Goal: Transaction & Acquisition: Obtain resource

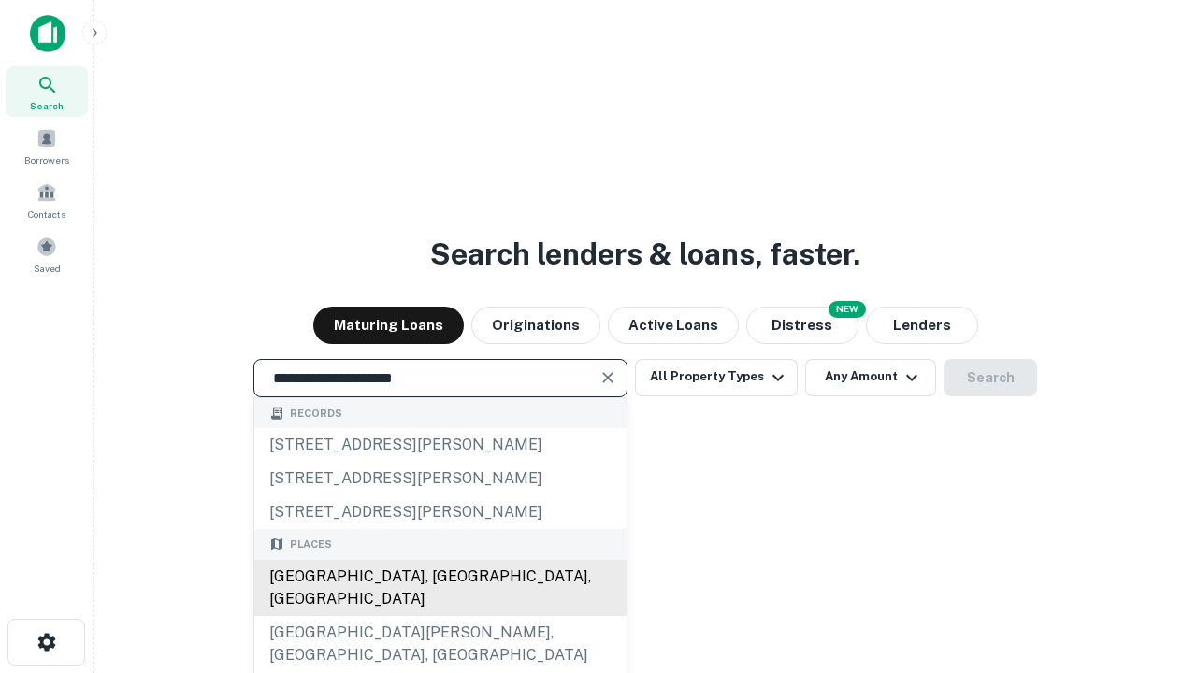
click at [440, 616] on div "[GEOGRAPHIC_DATA], [GEOGRAPHIC_DATA], [GEOGRAPHIC_DATA]" at bounding box center [440, 588] width 372 height 56
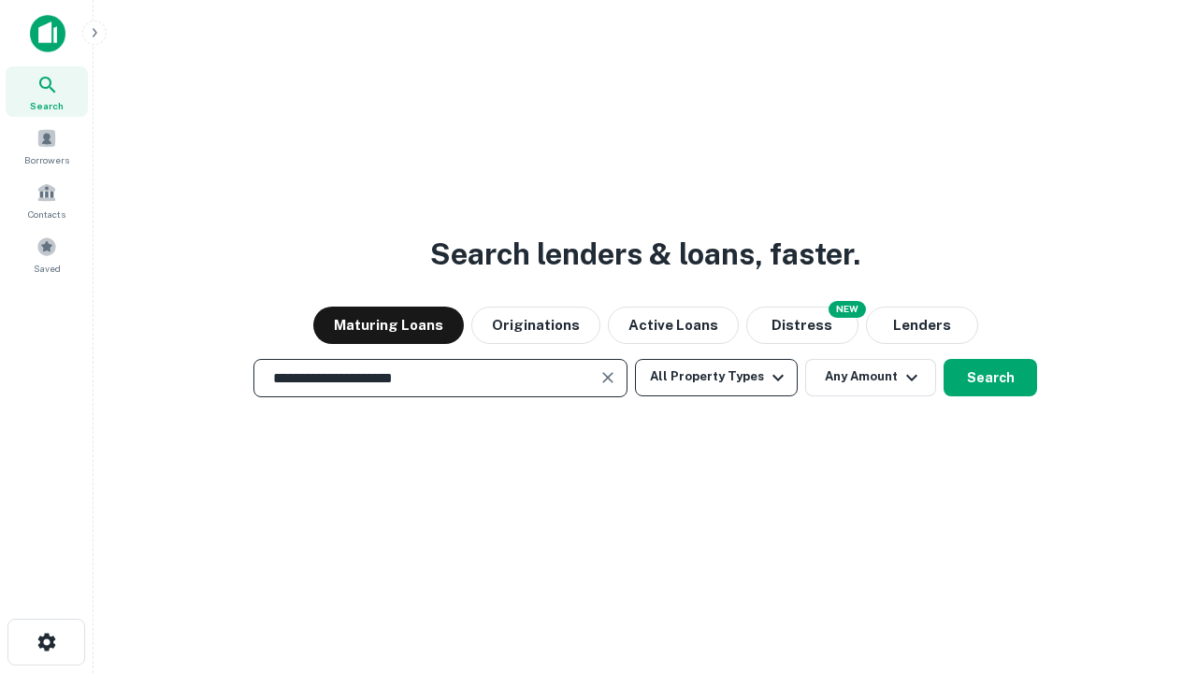
type input "**********"
click at [716, 377] on button "All Property Types" at bounding box center [716, 377] width 163 height 37
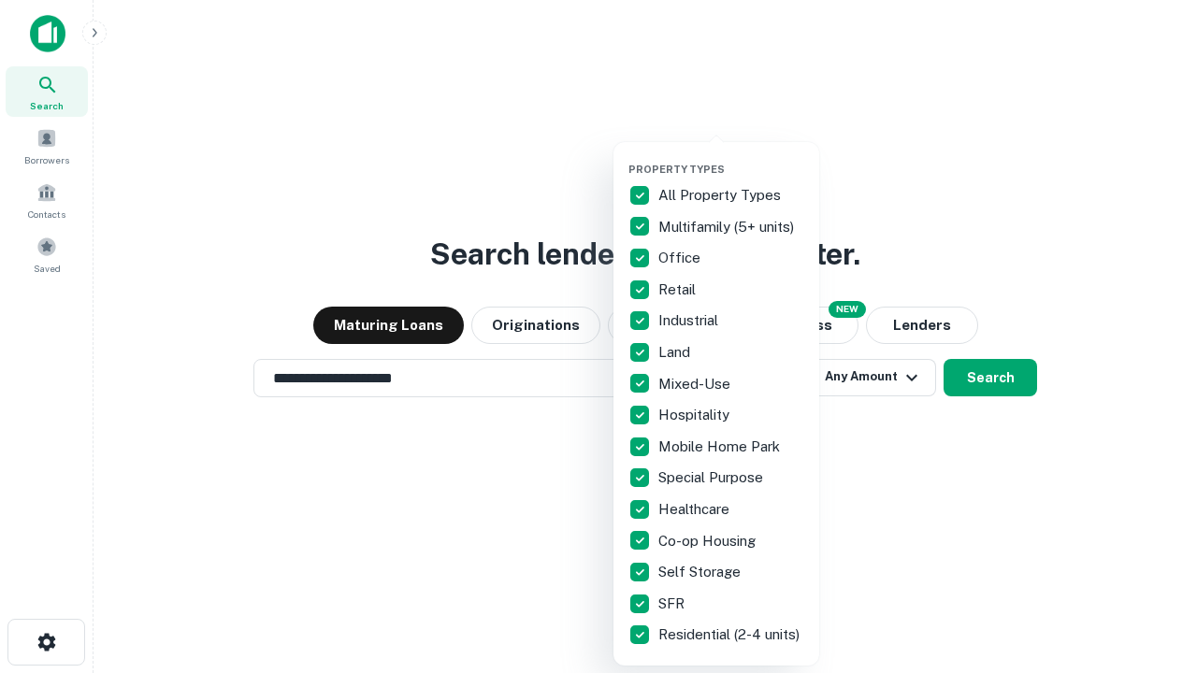
click at [731, 157] on button "button" at bounding box center [731, 157] width 206 height 1
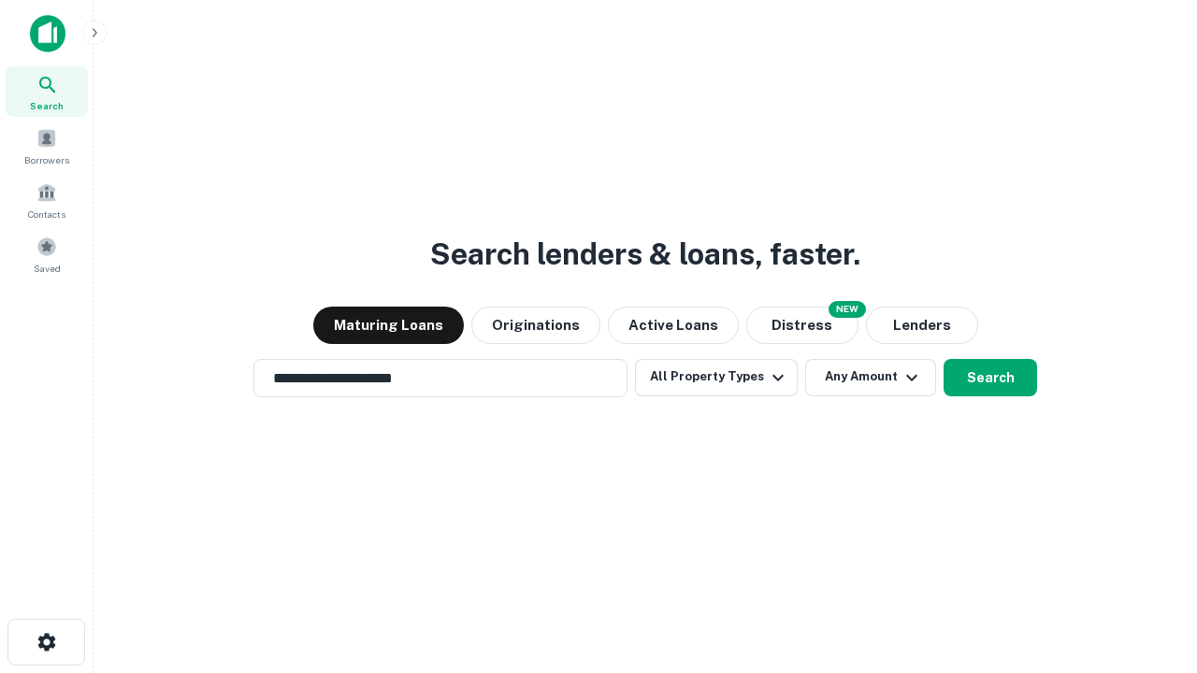
scroll to position [11, 225]
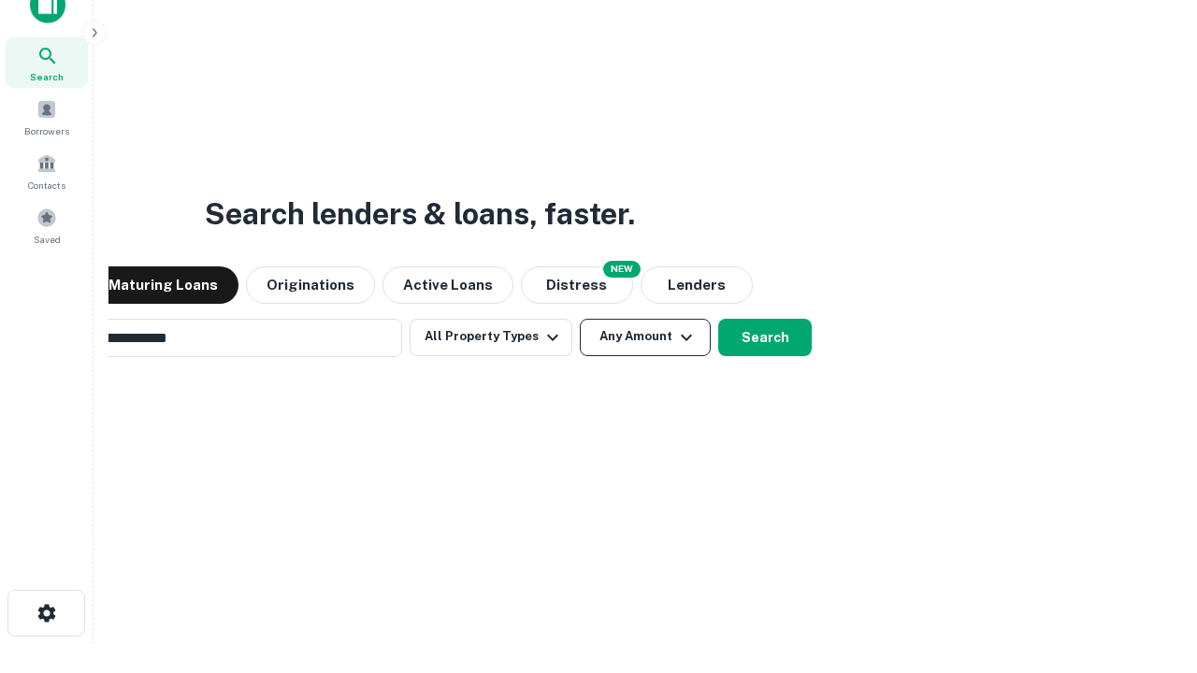
click at [580, 319] on button "Any Amount" at bounding box center [645, 337] width 131 height 37
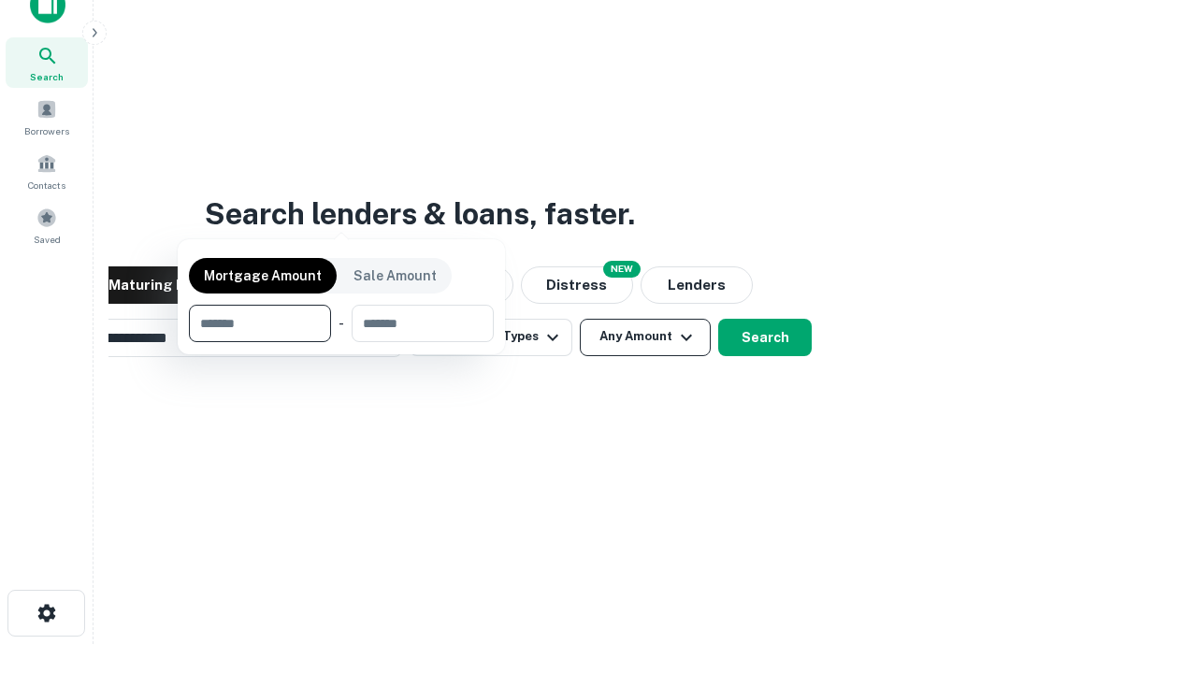
scroll to position [30, 0]
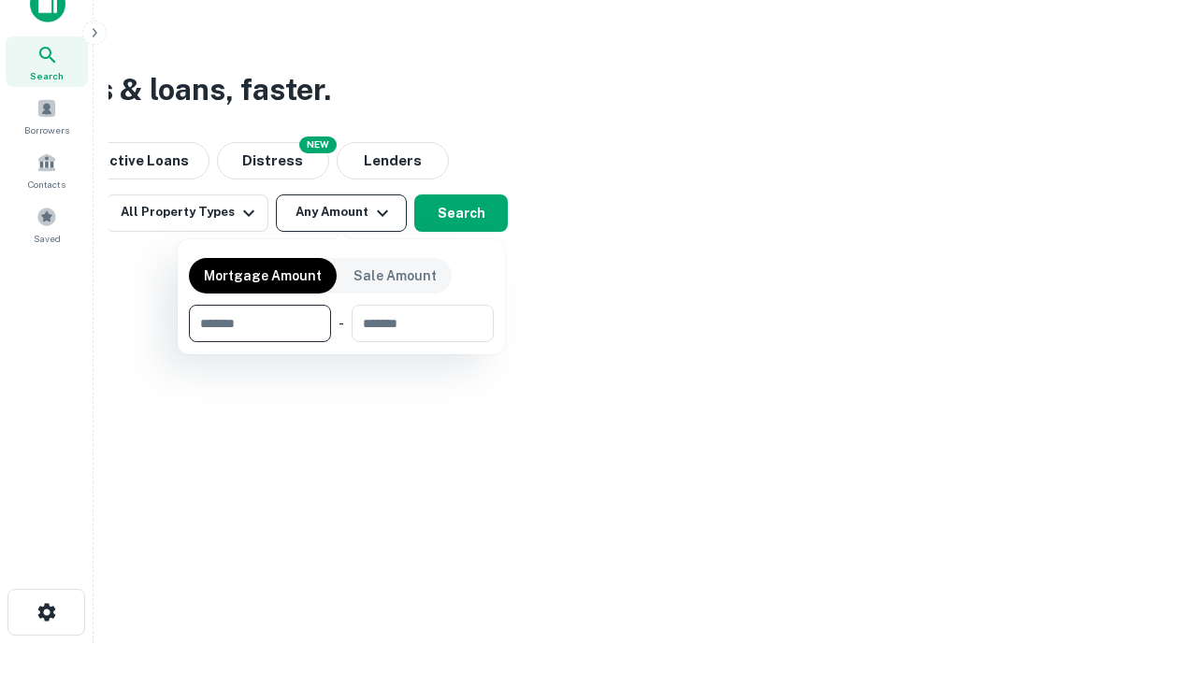
type input "*******"
click at [341, 342] on button "button" at bounding box center [341, 342] width 305 height 1
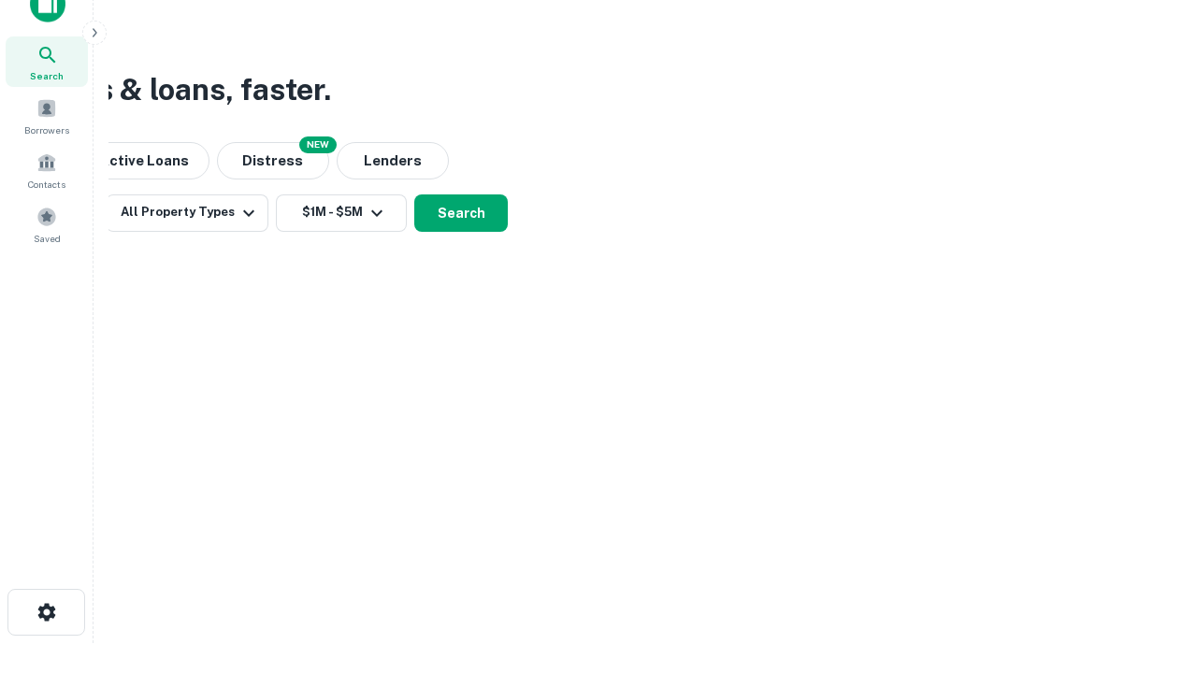
scroll to position [11, 345]
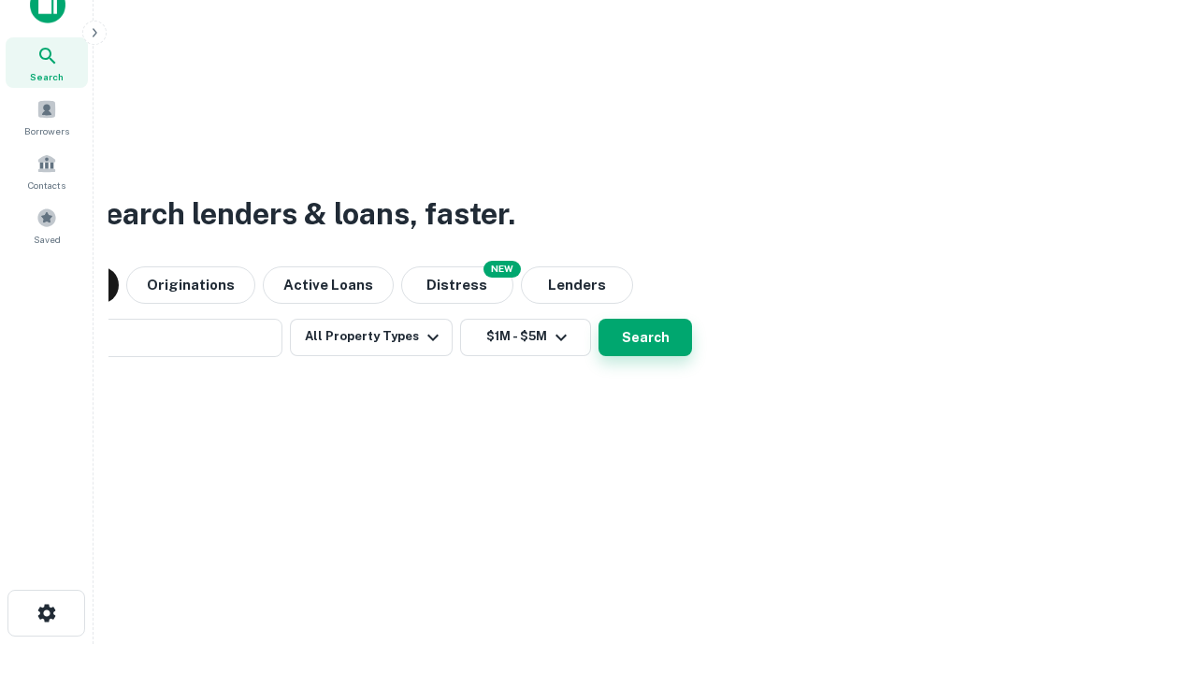
click at [598, 319] on button "Search" at bounding box center [645, 337] width 94 height 37
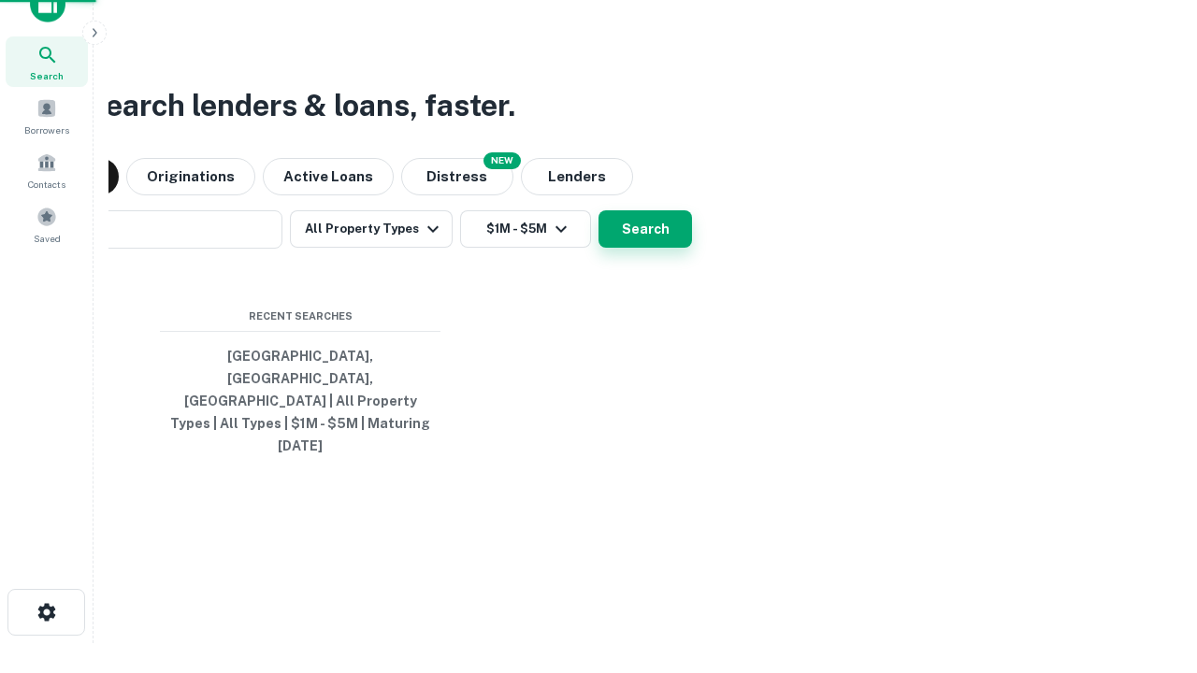
scroll to position [50, 529]
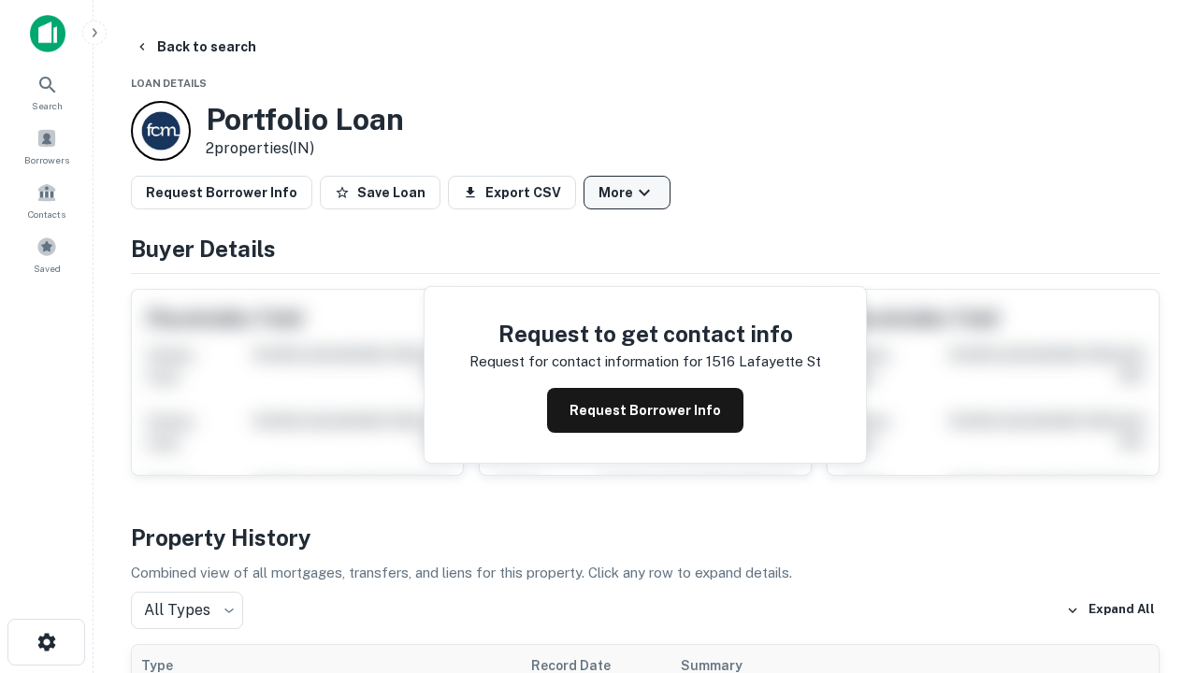
click at [627, 193] on button "More" at bounding box center [627, 193] width 87 height 34
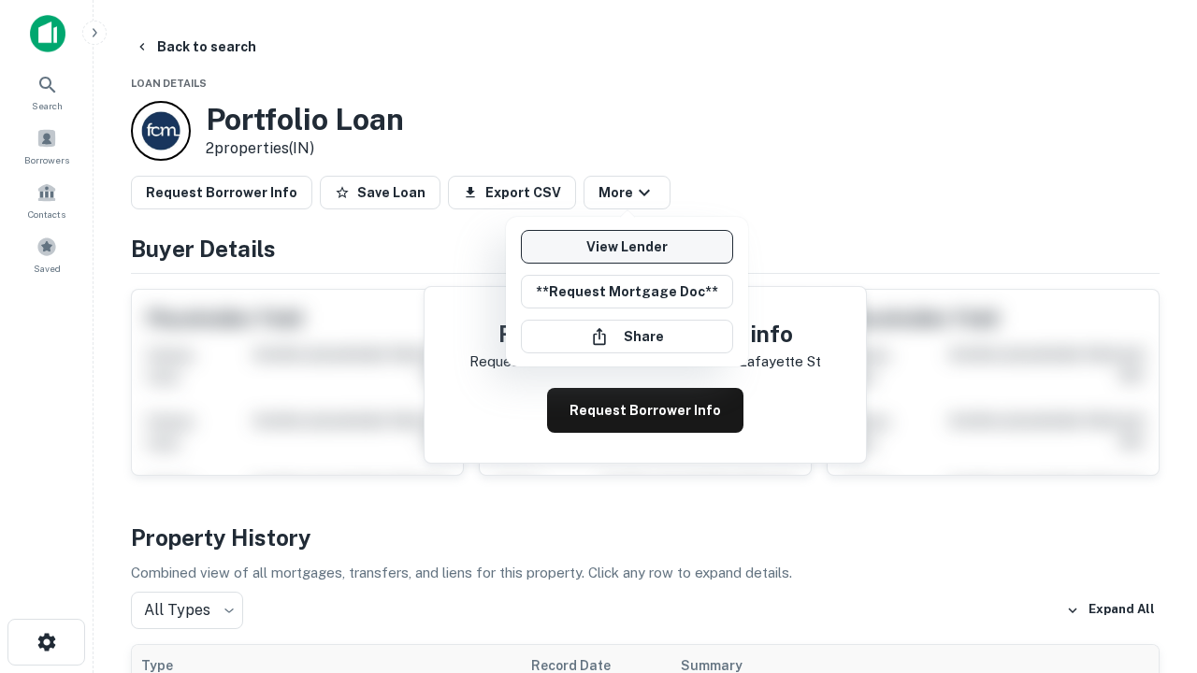
click at [627, 247] on link "View Lender" at bounding box center [627, 247] width 212 height 34
